Goal: Transaction & Acquisition: Purchase product/service

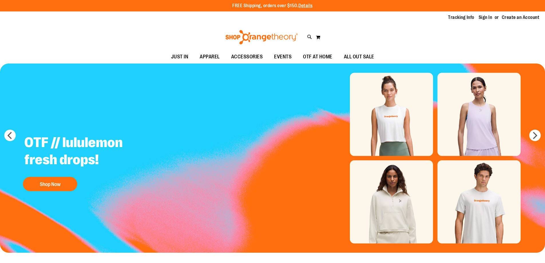
type input "**********"
click at [483, 17] on link "Sign In" at bounding box center [485, 17] width 14 height 6
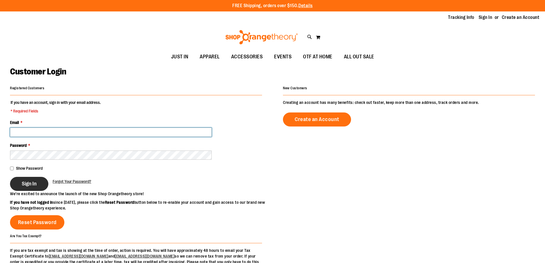
type input "**********"
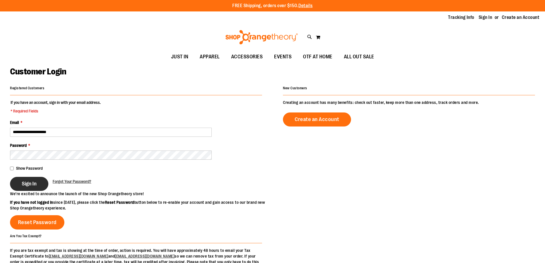
type input "**********"
click at [35, 184] on span "Sign In" at bounding box center [29, 183] width 15 height 6
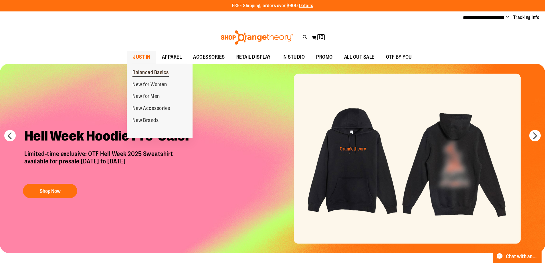
type input "**********"
click at [150, 71] on span "Balanced Basics" at bounding box center [150, 72] width 36 height 7
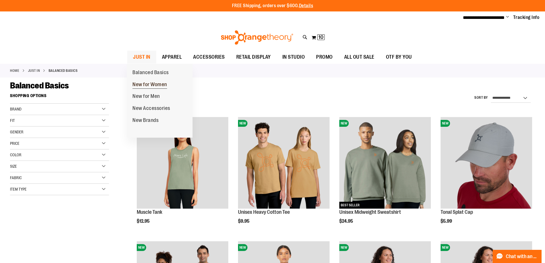
type input "**********"
click at [138, 83] on span "New for Women" at bounding box center [149, 84] width 35 height 7
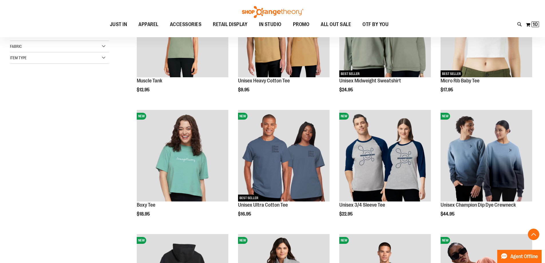
scroll to position [143, 0]
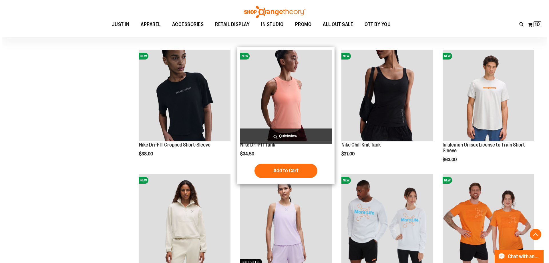
scroll to position [429, 0]
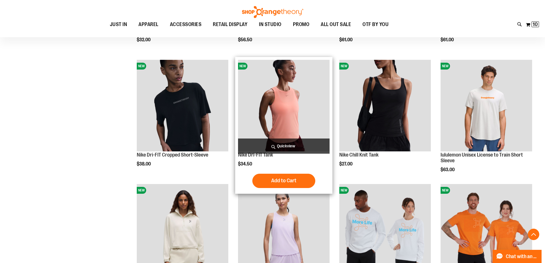
type input "**********"
click at [291, 145] on span "Quickview" at bounding box center [283, 145] width 91 height 15
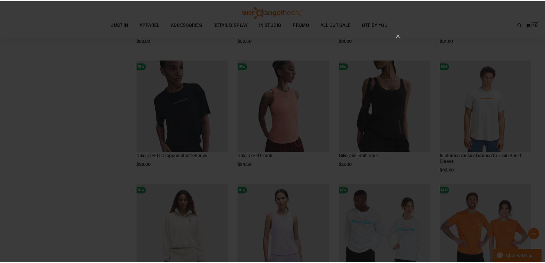
scroll to position [0, 0]
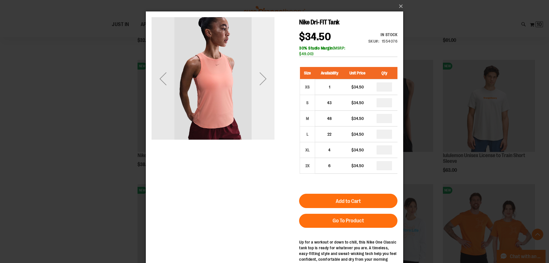
click at [263, 79] on div "Next" at bounding box center [263, 78] width 23 height 23
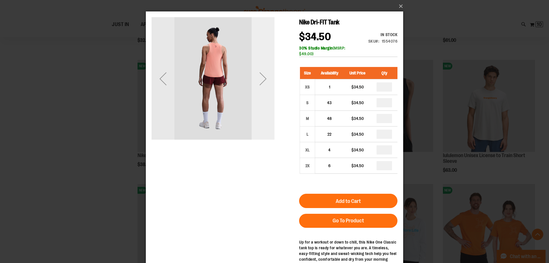
click at [263, 79] on div "Next" at bounding box center [263, 78] width 23 height 23
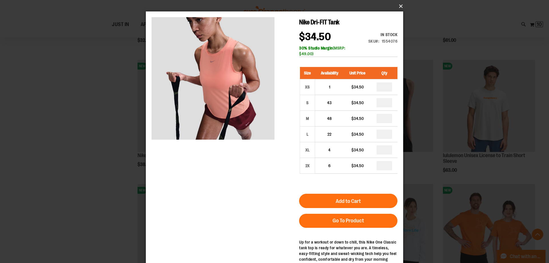
click at [397, 6] on button "×" at bounding box center [276, 6] width 257 height 13
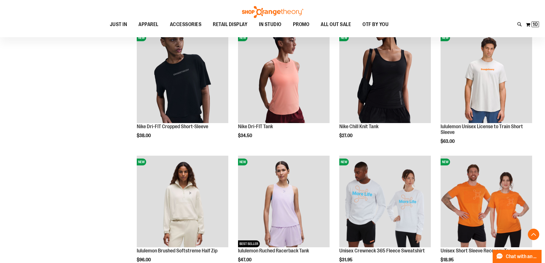
scroll to position [514, 0]
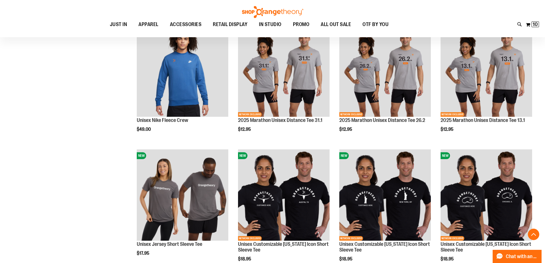
scroll to position [1000, 0]
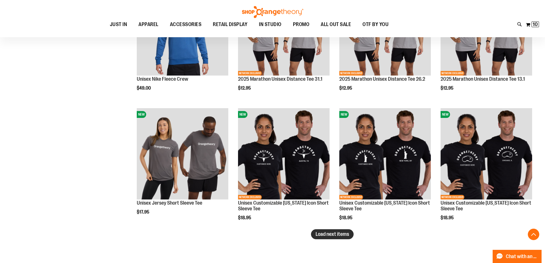
click at [343, 238] on button "Load next items" at bounding box center [332, 234] width 43 height 10
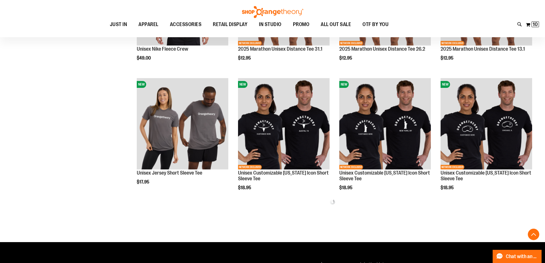
scroll to position [1116, 0]
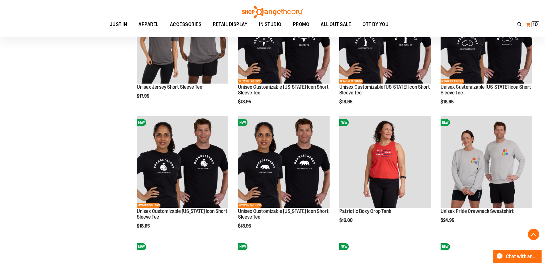
click at [531, 26] on button "My Cart 10 10 items" at bounding box center [532, 24] width 14 height 9
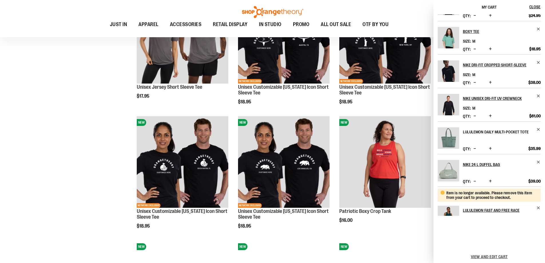
scroll to position [0, 0]
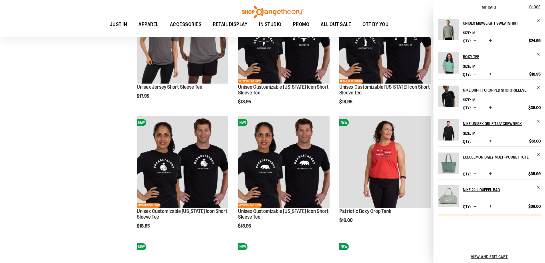
click at [475, 39] on span "Decrease product quantity" at bounding box center [474, 41] width 3 height 6
click at [474, 75] on span "Decrease product quantity" at bounding box center [474, 74] width 3 height 6
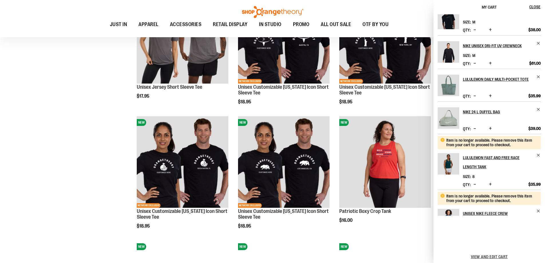
scroll to position [103, 0]
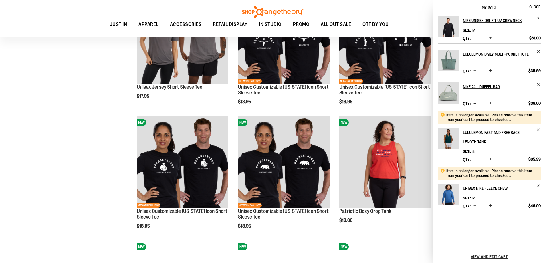
click at [496, 131] on h2 "lululemon Fast and Free Race Length Tank" at bounding box center [498, 137] width 70 height 18
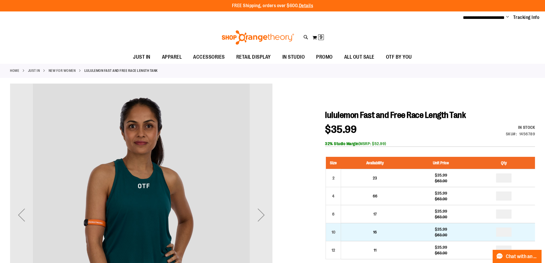
type input "**********"
drag, startPoint x: 506, startPoint y: 230, endPoint x: 491, endPoint y: 230, distance: 14.6
click at [491, 230] on td at bounding box center [504, 232] width 62 height 18
type input "*"
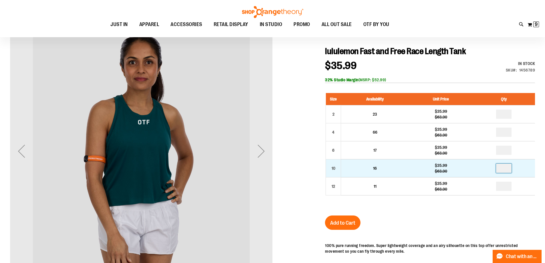
scroll to position [85, 0]
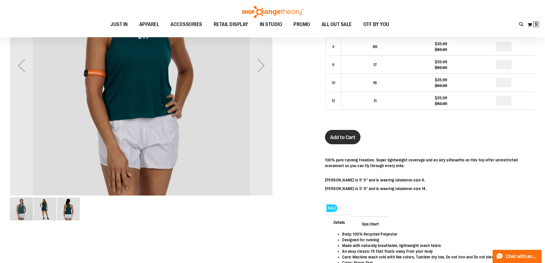
click at [340, 138] on span "Add to Cart" at bounding box center [342, 137] width 25 height 6
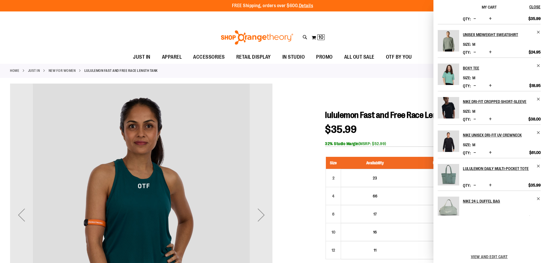
scroll to position [146, 0]
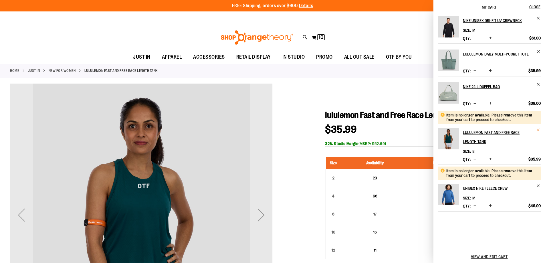
click at [536, 129] on span "Remove item" at bounding box center [538, 130] width 4 height 4
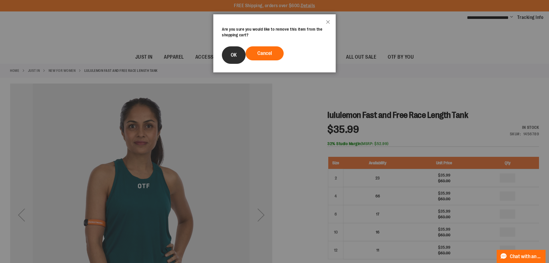
click at [228, 54] on button "OK" at bounding box center [234, 54] width 24 height 17
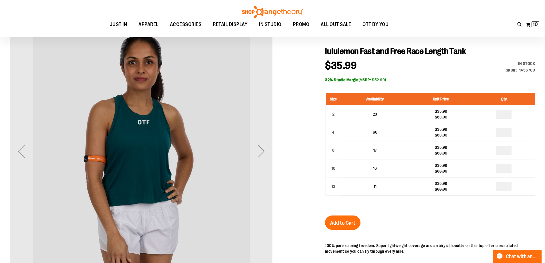
scroll to position [143, 0]
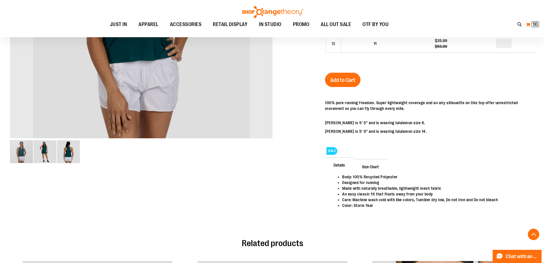
click at [531, 27] on button "My Cart 10 10 items" at bounding box center [532, 24] width 14 height 9
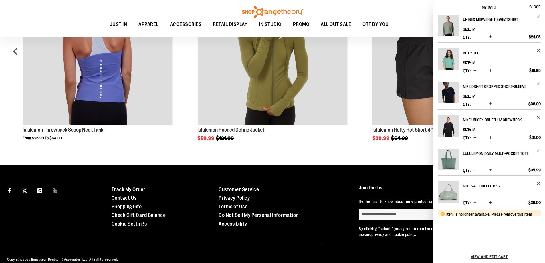
scroll to position [90, 0]
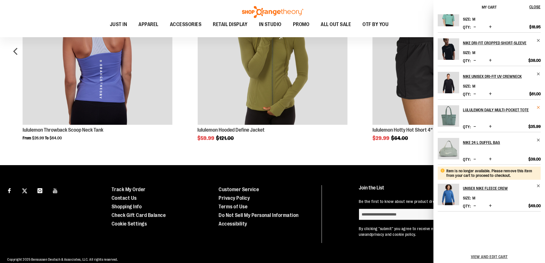
click at [536, 108] on span "Remove item" at bounding box center [538, 107] width 4 height 4
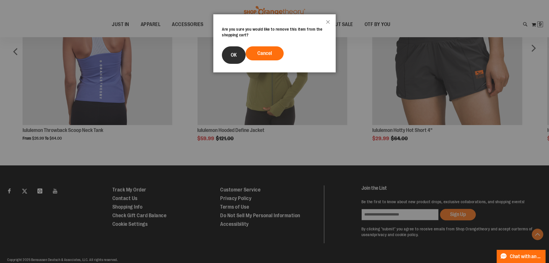
click at [235, 57] on span "OK" at bounding box center [234, 55] width 6 height 6
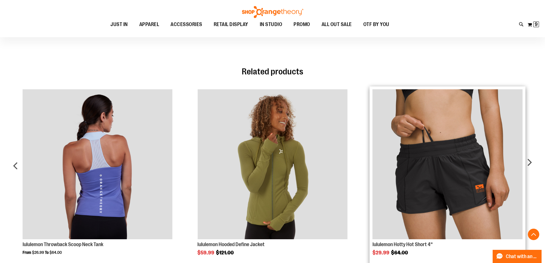
scroll to position [437, 0]
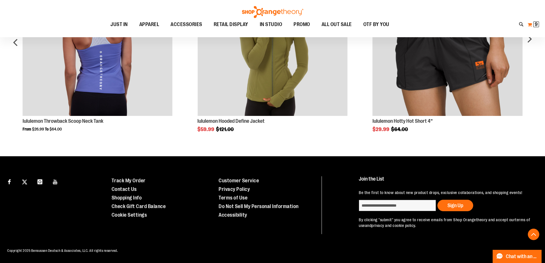
click at [532, 25] on button "My Cart 9 9 items" at bounding box center [533, 24] width 12 height 9
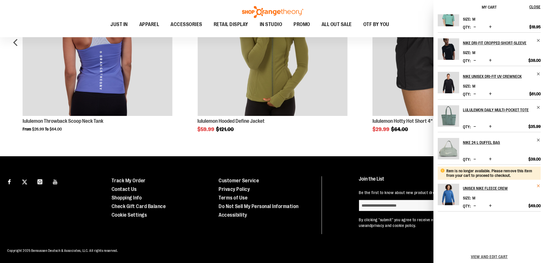
click at [537, 186] on span "Remove item" at bounding box center [538, 186] width 4 height 4
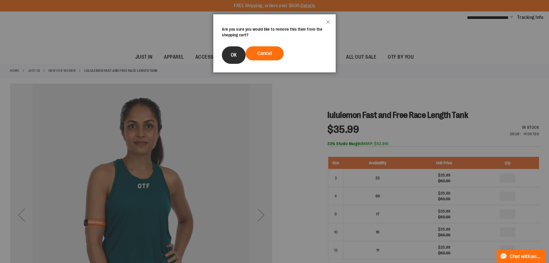
click at [231, 53] on span "OK" at bounding box center [234, 55] width 6 height 6
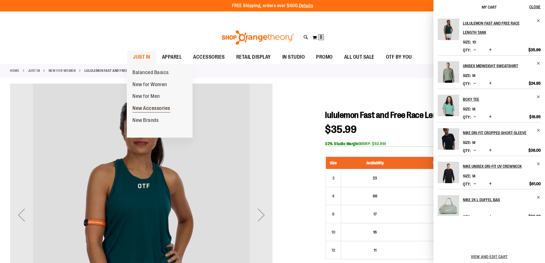
click at [149, 110] on span "New Accessories" at bounding box center [151, 108] width 38 height 7
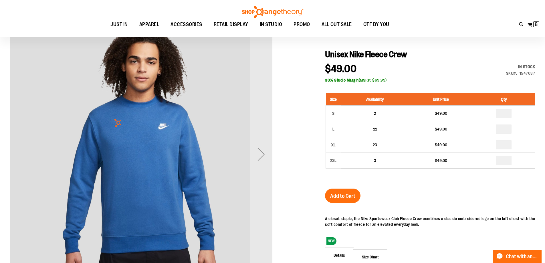
scroll to position [57, 0]
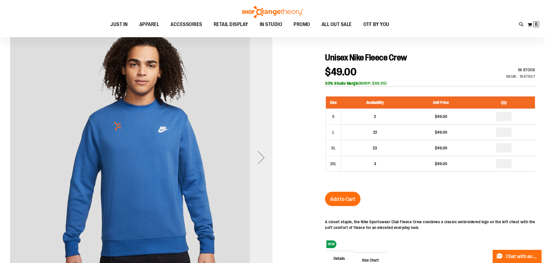
type input "**********"
click at [261, 158] on div "Next" at bounding box center [261, 157] width 23 height 23
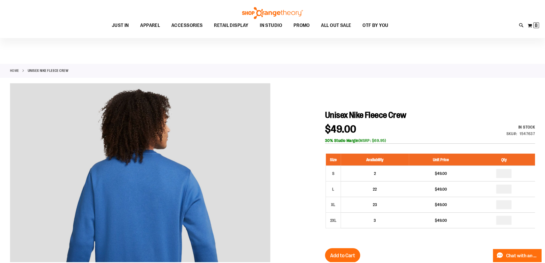
scroll to position [57, 0]
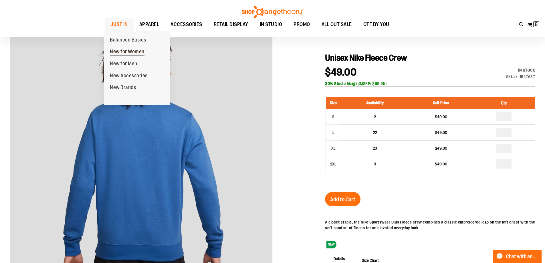
click at [127, 52] on span "New for Women" at bounding box center [127, 52] width 35 height 7
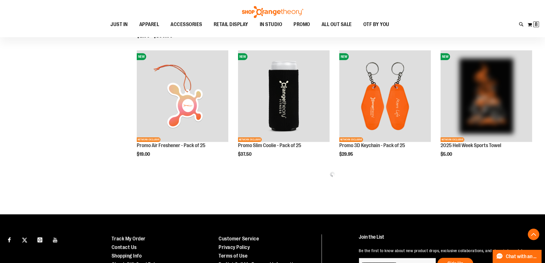
scroll to position [228, 0]
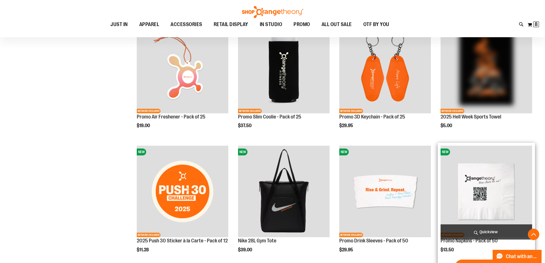
scroll to position [486, 0]
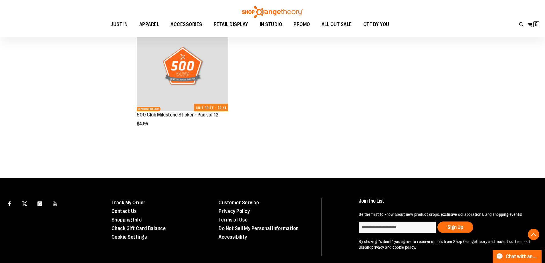
scroll to position [973, 0]
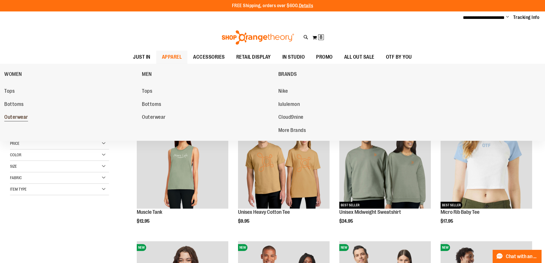
type input "**********"
click at [7, 116] on span "Outerwear" at bounding box center [16, 117] width 24 height 7
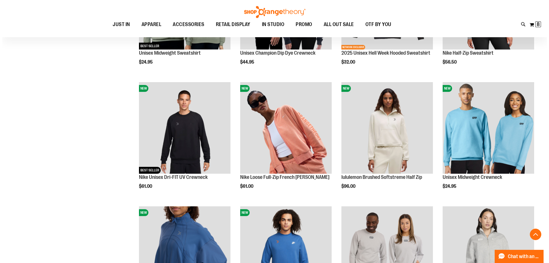
scroll to position [171, 0]
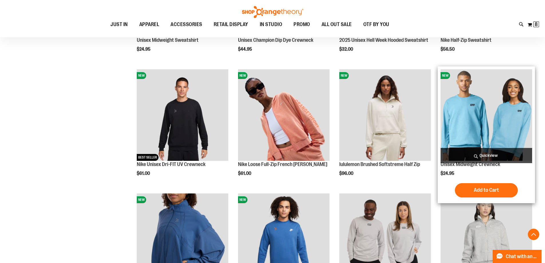
type input "**********"
click at [483, 155] on span "Quickview" at bounding box center [485, 155] width 91 height 15
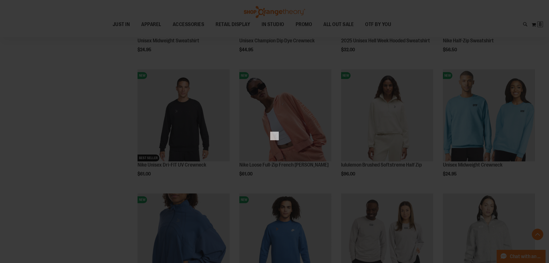
scroll to position [0, 0]
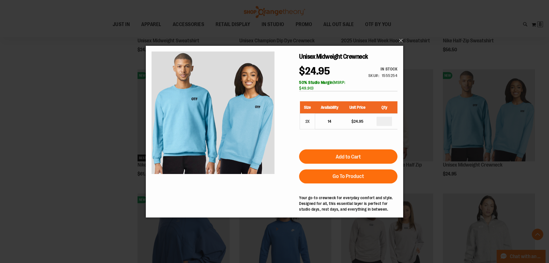
click at [97, 150] on div "×" at bounding box center [274, 131] width 549 height 263
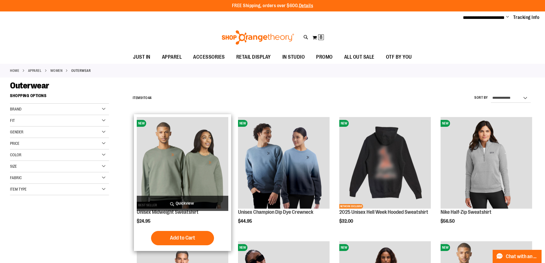
click at [196, 204] on span "Quickview" at bounding box center [182, 203] width 91 height 15
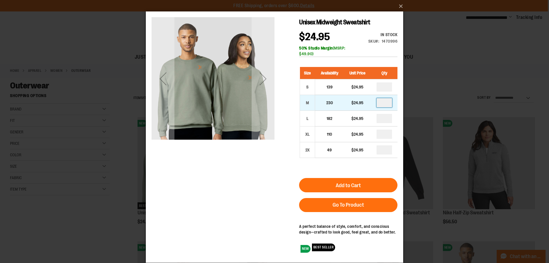
click at [386, 103] on input "number" at bounding box center [383, 102] width 15 height 9
type input "*"
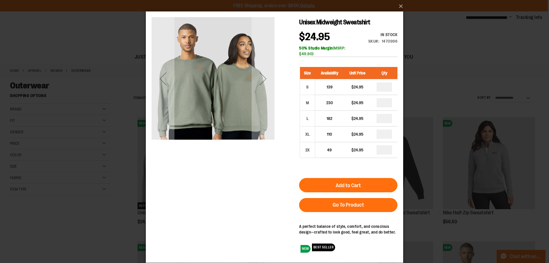
click at [352, 182] on button "Add to Cart" at bounding box center [348, 185] width 98 height 14
click at [541, 217] on div "×" at bounding box center [274, 131] width 549 height 263
click at [399, 3] on button "×" at bounding box center [276, 6] width 257 height 13
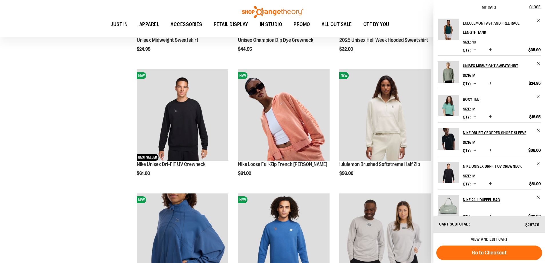
scroll to position [257, 0]
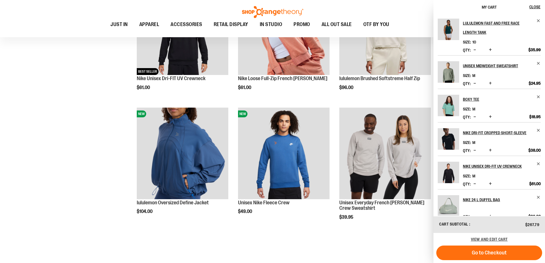
click at [66, 204] on div "**********" at bounding box center [272, 242] width 525 height 818
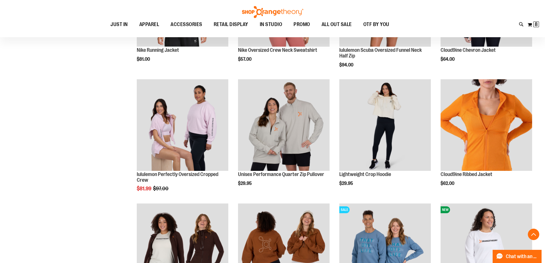
scroll to position [543, 0]
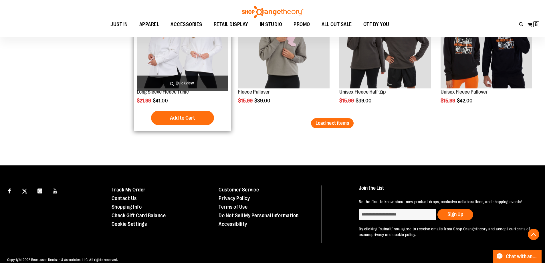
scroll to position [1115, 0]
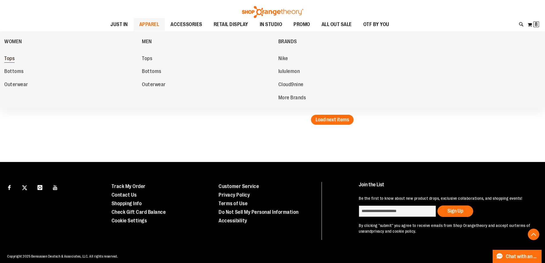
click at [9, 59] on span "Tops" at bounding box center [9, 58] width 10 height 7
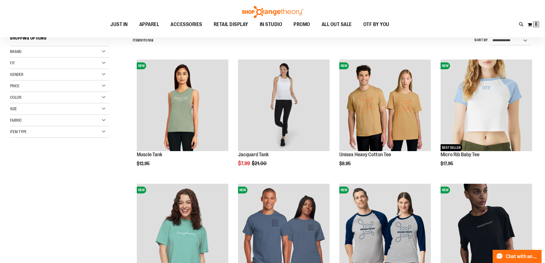
scroll to position [143, 0]
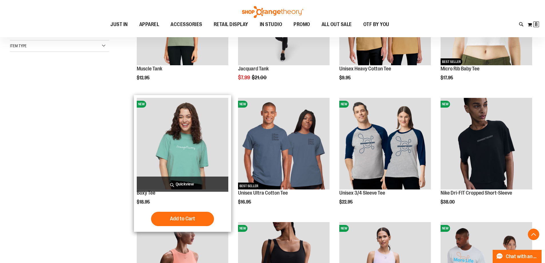
type input "**********"
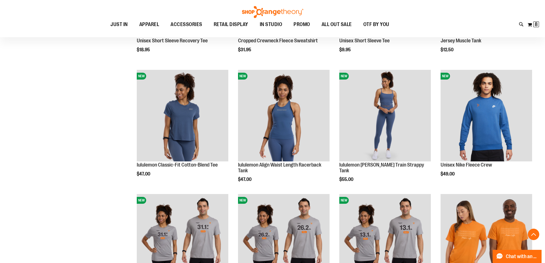
scroll to position [543, 0]
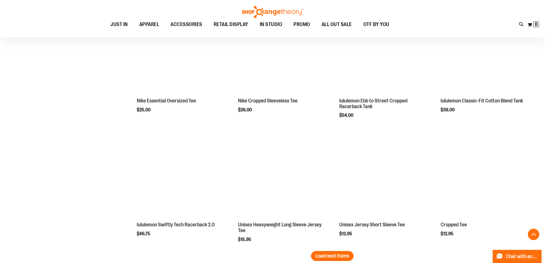
scroll to position [1057, 0]
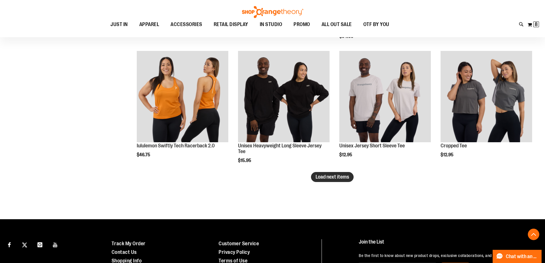
click at [330, 180] on button "Load next items" at bounding box center [332, 177] width 43 height 10
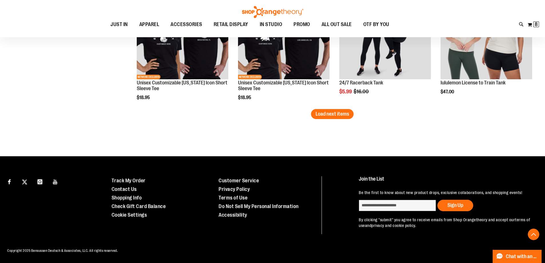
scroll to position [1464, 0]
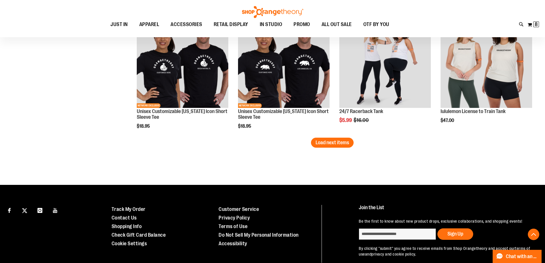
click at [336, 140] on span "Load next items" at bounding box center [331, 142] width 33 height 6
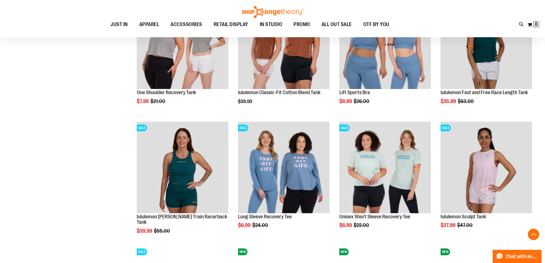
scroll to position [1749, 0]
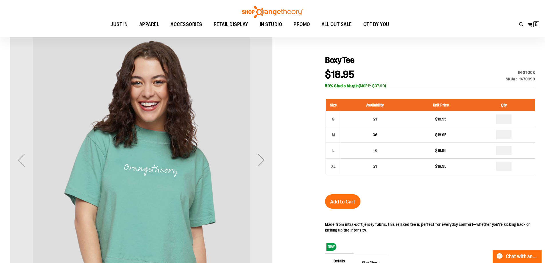
scroll to position [57, 0]
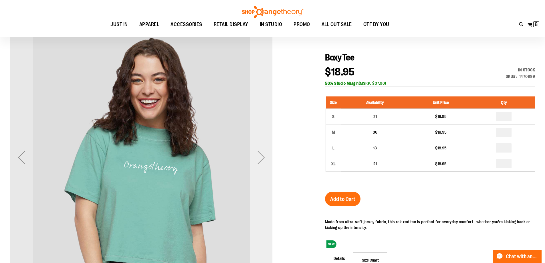
type input "**********"
click at [267, 163] on div "Next" at bounding box center [261, 157] width 23 height 23
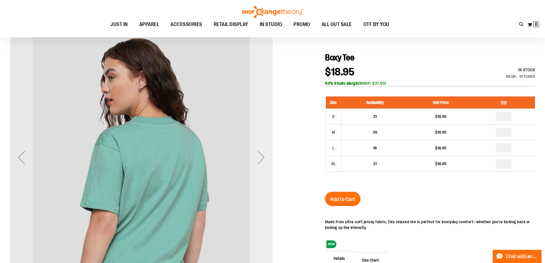
click at [267, 163] on div "Next" at bounding box center [261, 157] width 23 height 23
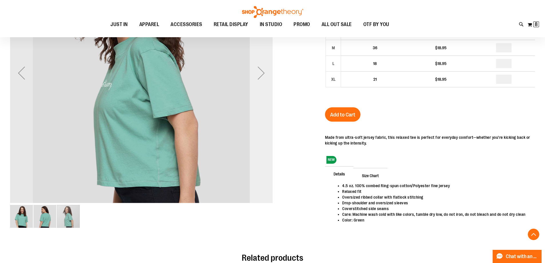
scroll to position [143, 0]
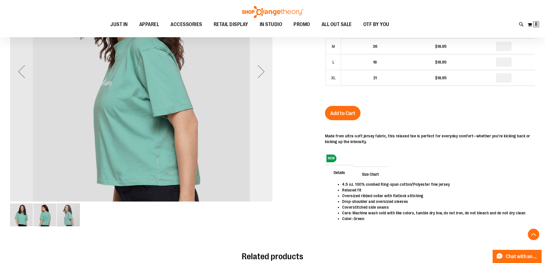
click at [259, 80] on div "Next" at bounding box center [261, 71] width 23 height 23
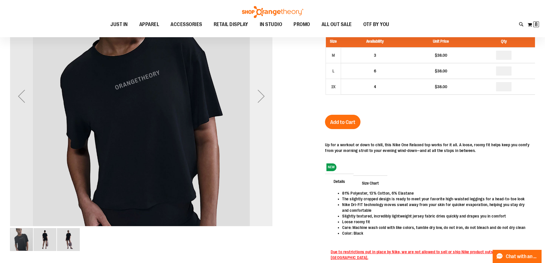
scroll to position [85, 0]
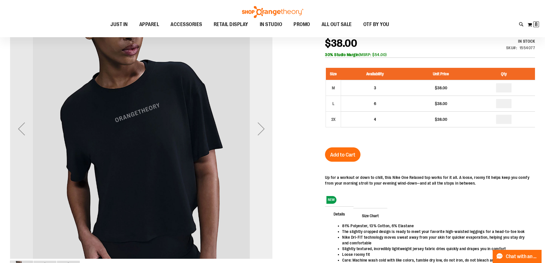
type input "**********"
drag, startPoint x: 262, startPoint y: 102, endPoint x: 262, endPoint y: 123, distance: 20.6
click at [262, 102] on div "Next" at bounding box center [261, 128] width 23 height 262
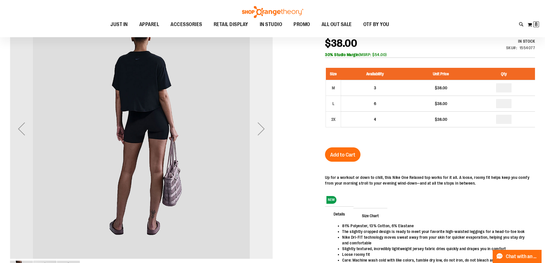
click at [262, 133] on div "Next" at bounding box center [261, 128] width 23 height 23
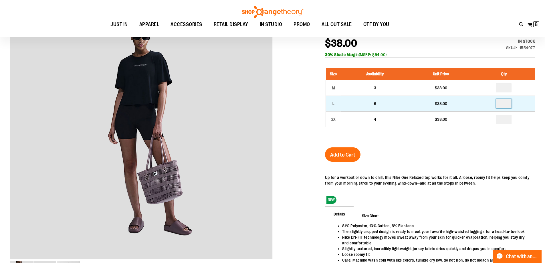
click at [503, 103] on input "number" at bounding box center [503, 103] width 15 height 9
type input "*"
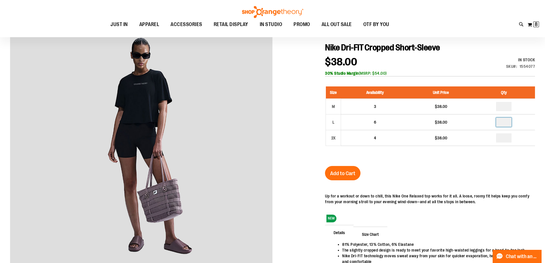
scroll to position [57, 0]
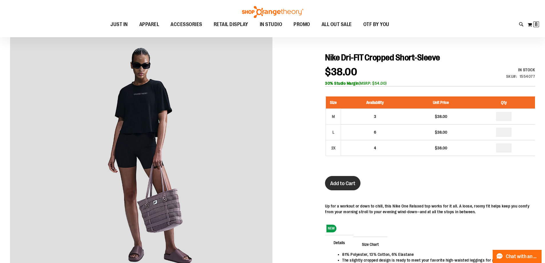
click at [345, 185] on span "Add to Cart" at bounding box center [342, 183] width 25 height 6
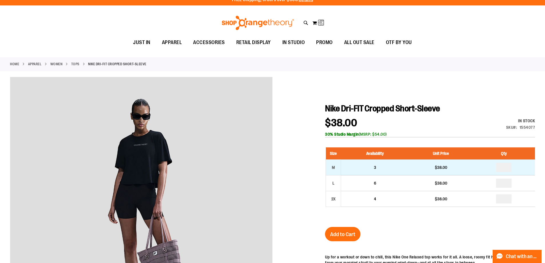
scroll to position [0, 0]
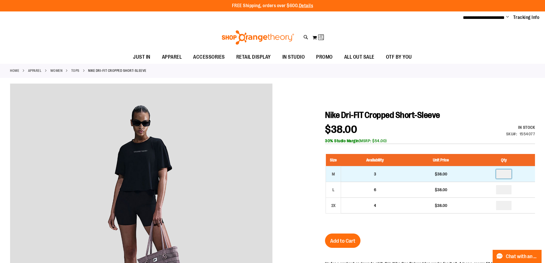
drag, startPoint x: 501, startPoint y: 174, endPoint x: 512, endPoint y: 174, distance: 10.6
click at [512, 174] on td at bounding box center [504, 174] width 62 height 16
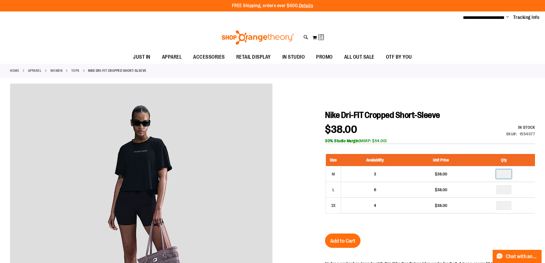
type input "*"
click at [344, 242] on span "Add to Cart" at bounding box center [342, 241] width 25 height 6
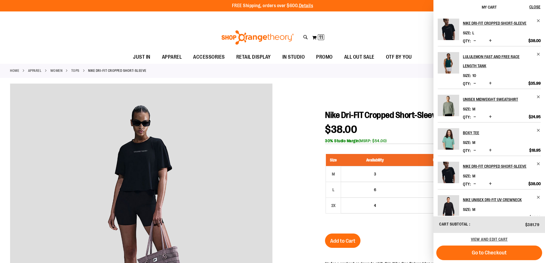
click at [474, 184] on span "Decrease product quantity" at bounding box center [474, 184] width 3 height 6
click at [537, 21] on span "Remove item" at bounding box center [538, 21] width 4 height 4
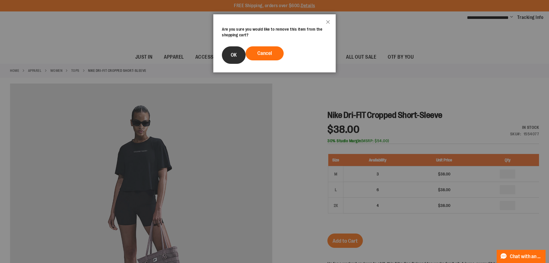
click at [238, 60] on button "OK" at bounding box center [234, 54] width 24 height 17
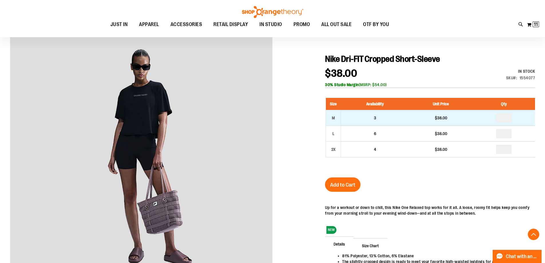
scroll to position [114, 0]
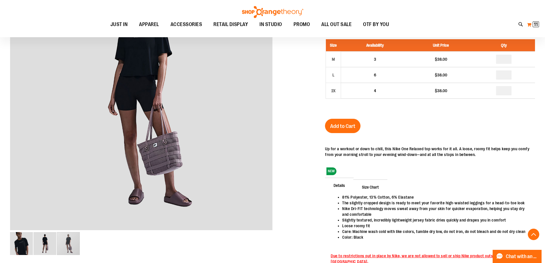
click at [531, 27] on button "My Cart 11 11 items" at bounding box center [532, 24] width 13 height 9
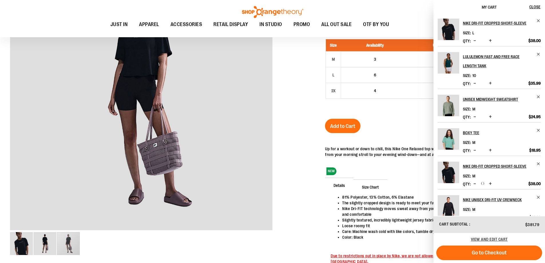
click at [485, 236] on div "View and edit cart" at bounding box center [488, 239] width 111 height 13
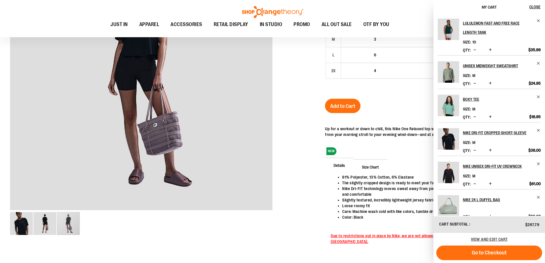
scroll to position [143, 0]
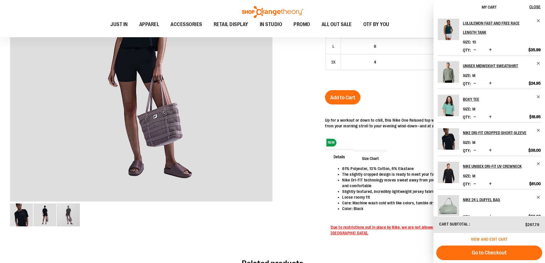
click at [493, 241] on span "View and edit cart" at bounding box center [489, 239] width 37 height 5
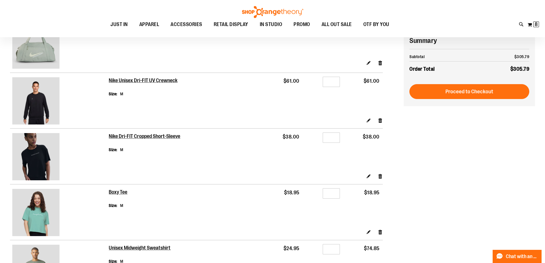
scroll to position [85, 0]
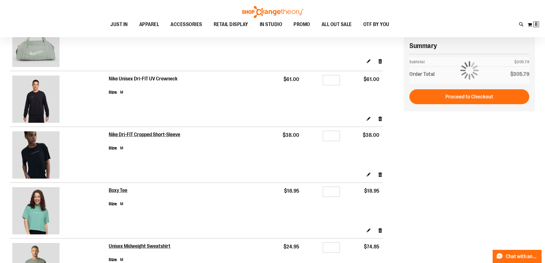
type input "**********"
click at [164, 77] on h2 "Nike Unisex Dri-FIT UV Crewneck" at bounding box center [143, 79] width 69 height 6
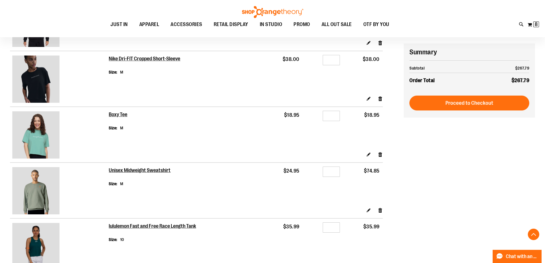
scroll to position [171, 0]
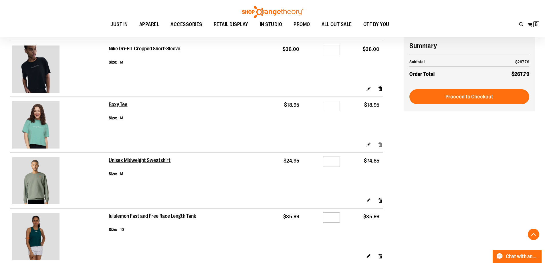
click at [380, 144] on link "Remove item" at bounding box center [380, 144] width 5 height 6
click at [331, 161] on input "*" at bounding box center [330, 161] width 17 height 10
type input "*"
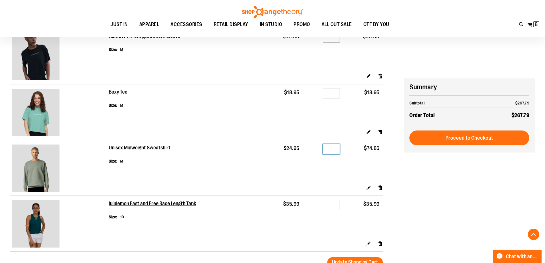
scroll to position [183, 0]
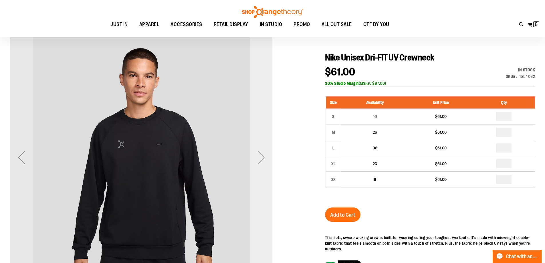
scroll to position [85, 0]
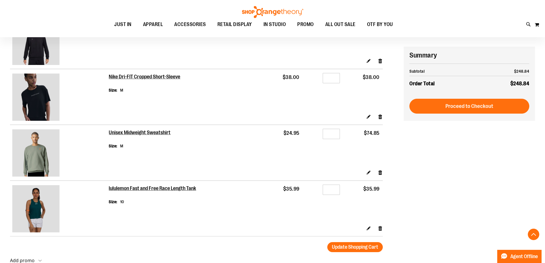
scroll to position [143, 0]
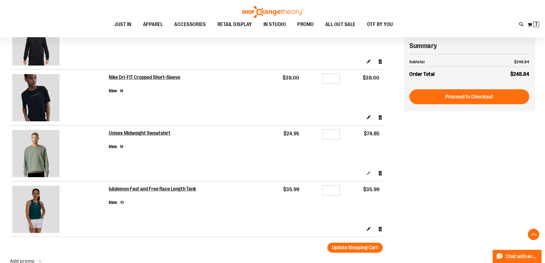
type input "**********"
click at [367, 174] on link "Edit" at bounding box center [368, 173] width 5 height 6
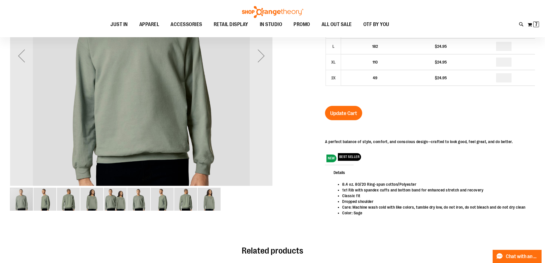
scroll to position [28, 0]
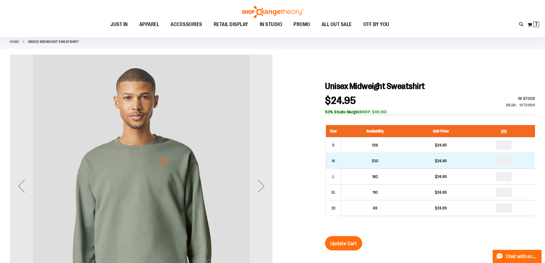
type input "**********"
click at [502, 159] on input "number" at bounding box center [503, 160] width 15 height 9
type input "*"
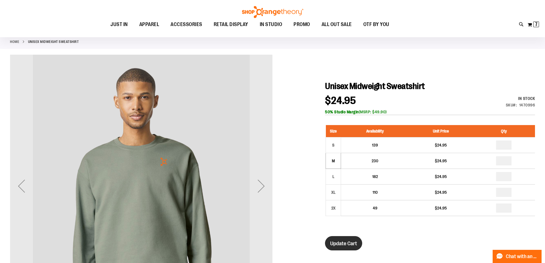
click at [347, 243] on span "Update Cart" at bounding box center [343, 243] width 27 height 6
